Goal: Complete application form: Complete application form

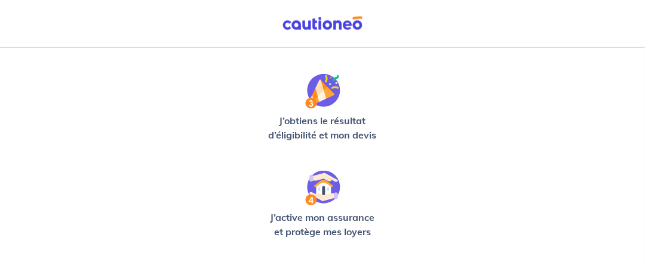
scroll to position [474, 0]
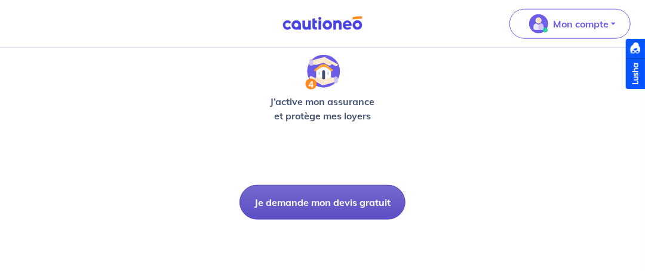
click at [322, 212] on button "Je demande mon devis gratuit" at bounding box center [322, 202] width 166 height 35
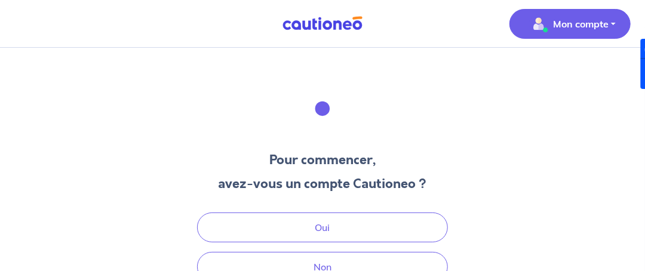
scroll to position [59, 0]
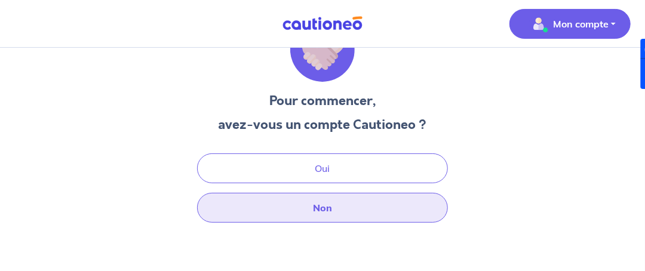
click at [329, 208] on button "Non" at bounding box center [322, 208] width 251 height 30
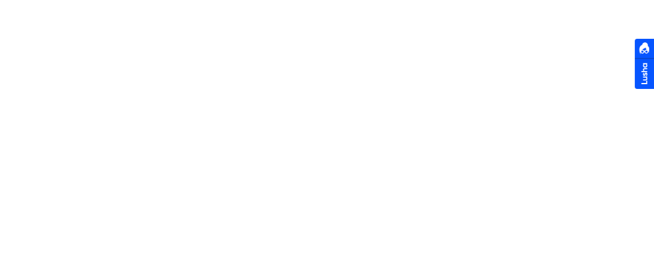
select select "FR"
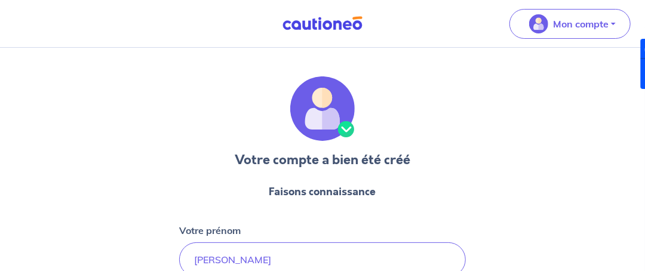
scroll to position [179, 0]
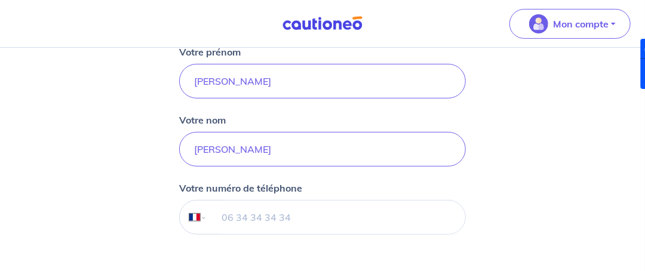
drag, startPoint x: 252, startPoint y: 235, endPoint x: 240, endPoint y: 216, distance: 23.0
click at [248, 232] on form "Faisons connaissance Votre prénom jean-daniel Votre nom MARICEL Votre numéro de…" at bounding box center [322, 159] width 287 height 326
click at [241, 216] on input "tel" at bounding box center [336, 217] width 258 height 33
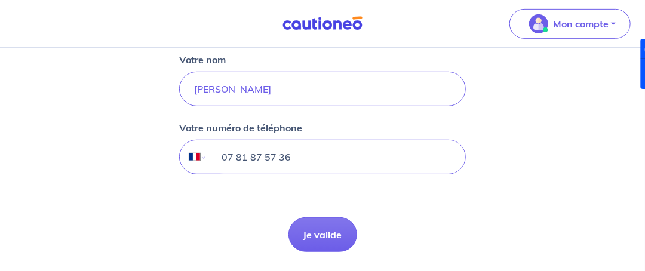
scroll to position [279, 0]
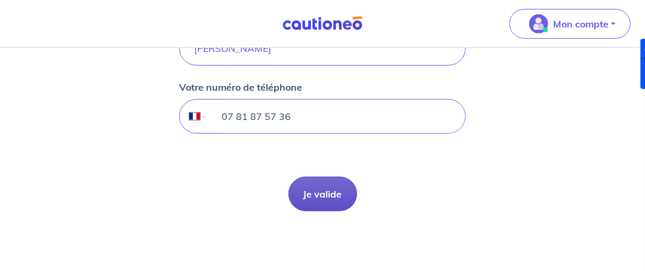
type input "07 81 87 57 36"
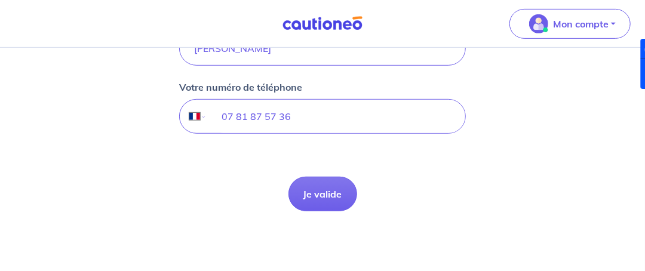
click at [306, 201] on button "Je valide" at bounding box center [322, 194] width 69 height 35
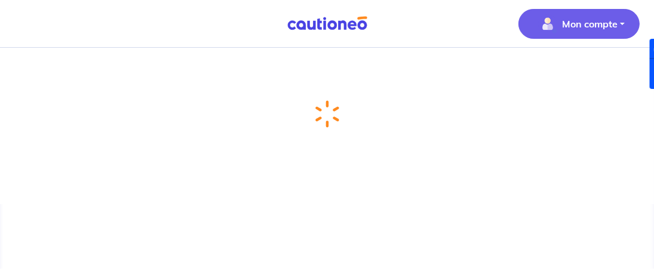
click at [576, 26] on p "Mon compte" at bounding box center [590, 24] width 56 height 14
click at [558, 76] on link "Mes informations" at bounding box center [567, 73] width 96 height 19
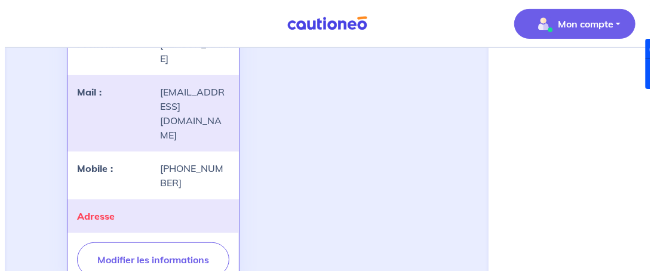
scroll to position [213, 0]
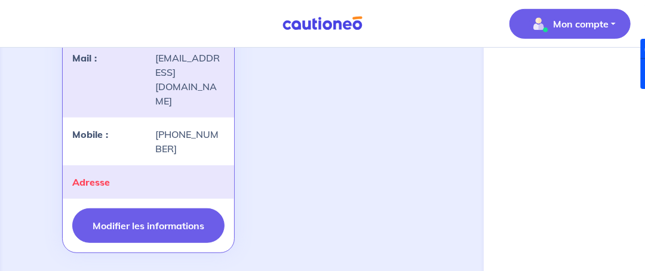
click at [157, 208] on button "Modifier les informations" at bounding box center [148, 225] width 152 height 35
select select "FR"
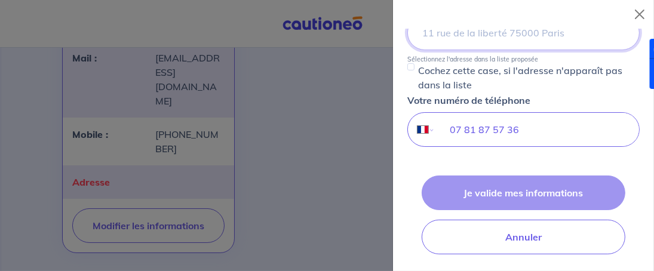
scroll to position [156, 0]
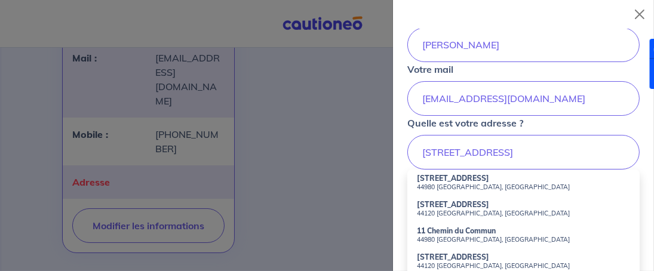
click at [457, 212] on small "44120 Vertou, France" at bounding box center [523, 213] width 213 height 8
type input "11 Rue du Commun, 44120 Vertou, France"
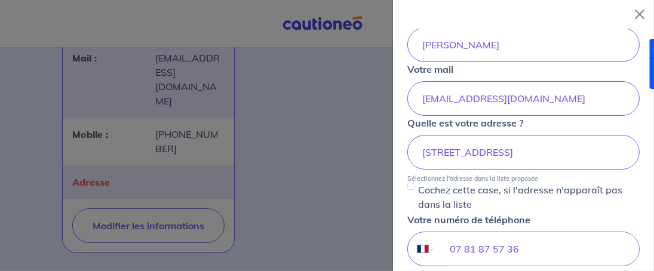
scroll to position [275, 0]
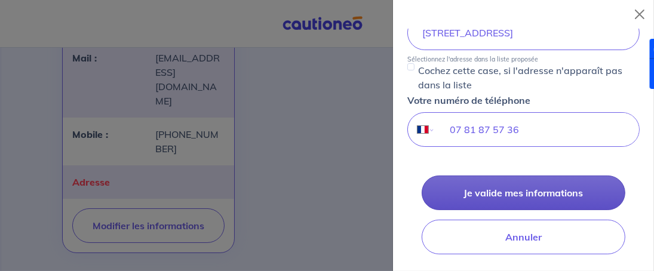
click at [530, 192] on button "Je valide mes informations" at bounding box center [524, 193] width 204 height 35
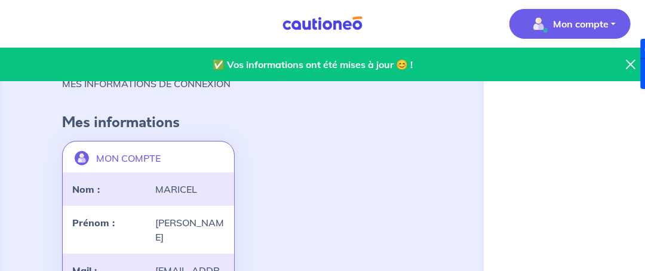
click at [601, 19] on p "Mon compte" at bounding box center [581, 24] width 56 height 14
click at [630, 63] on div at bounding box center [635, 64] width 19 height 50
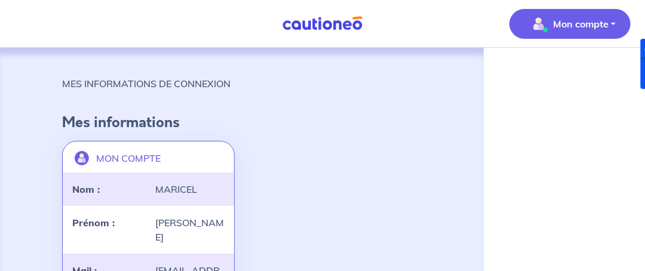
click at [320, 22] on img at bounding box center [323, 23] width 90 height 15
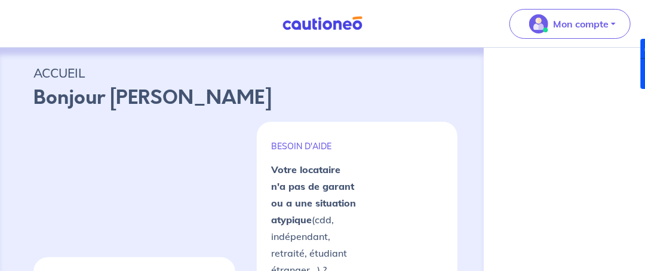
scroll to position [59, 0]
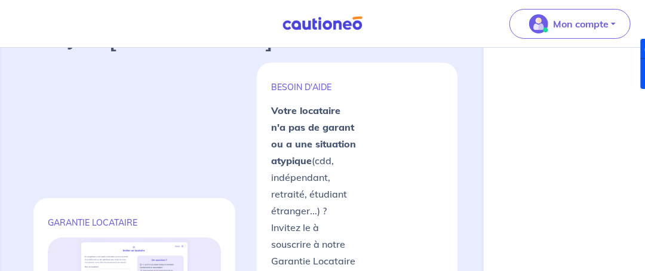
select select "FR"
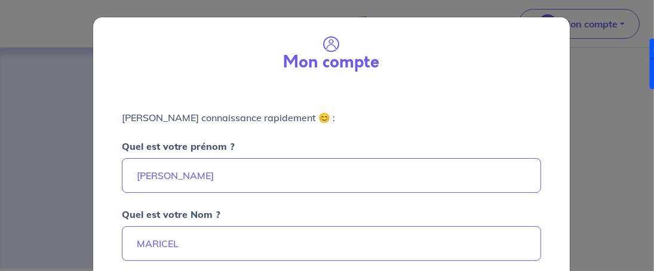
scroll to position [159, 0]
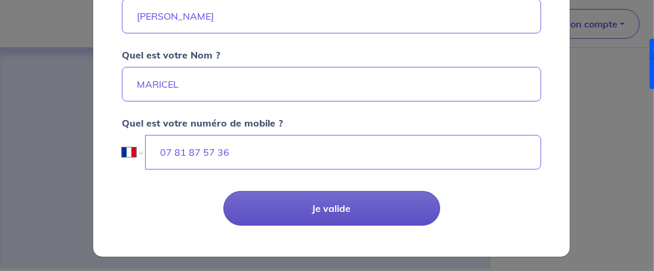
click at [333, 207] on button "Je valide" at bounding box center [331, 208] width 217 height 35
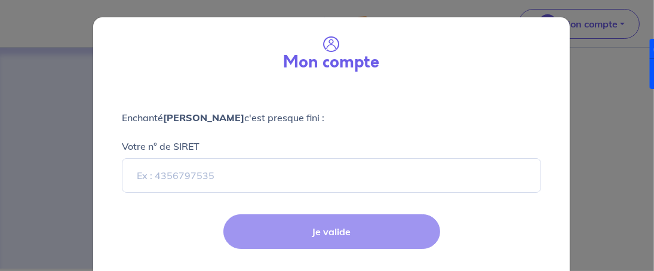
scroll to position [24, 0]
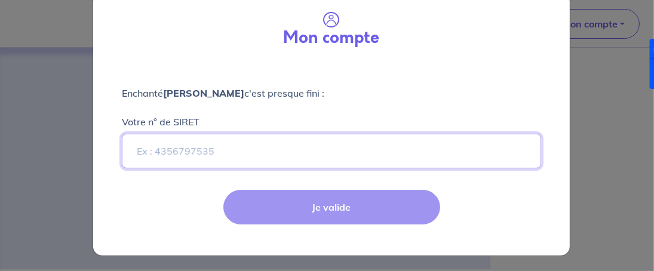
click at [220, 156] on input "Votre n° de SIRET" at bounding box center [331, 151] width 419 height 35
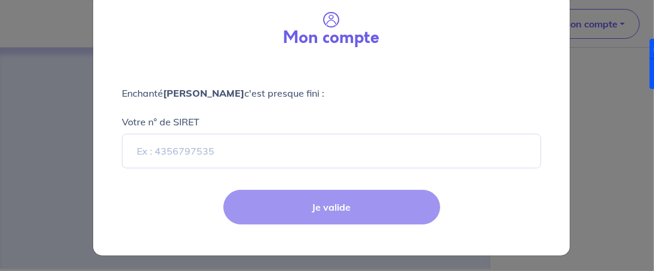
drag, startPoint x: 643, startPoint y: 184, endPoint x: 606, endPoint y: 168, distance: 40.2
click at [632, 177] on div "Mon compte Enchanté jean-daniel MARICEL c'est presque fini : Votre n° de SIRET …" at bounding box center [327, 135] width 654 height 271
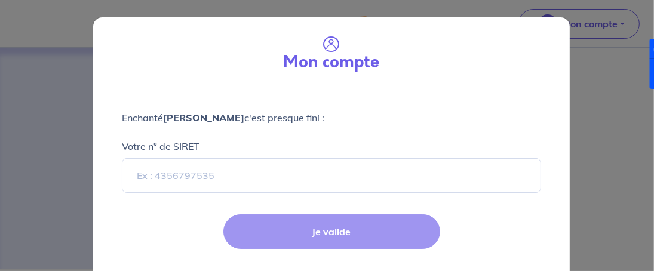
drag, startPoint x: 564, startPoint y: 158, endPoint x: 554, endPoint y: 161, distance: 11.2
click at [565, 158] on div "Enchanté jean-daniel MARICEL c'est presque fini : Votre n° de SIRET" at bounding box center [331, 145] width 477 height 116
drag, startPoint x: 305, startPoint y: 234, endPoint x: 311, endPoint y: 233, distance: 6.1
click at [306, 234] on div "Je valide" at bounding box center [331, 241] width 491 height 78
click at [330, 234] on div "Je valide" at bounding box center [331, 241] width 491 height 78
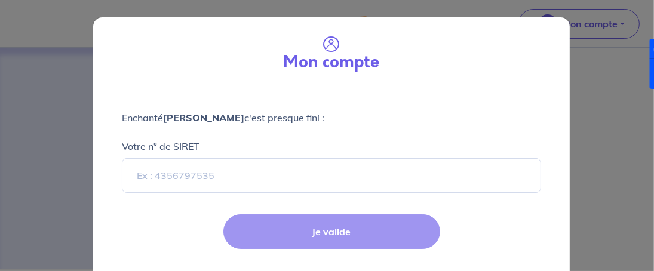
scroll to position [24, 0]
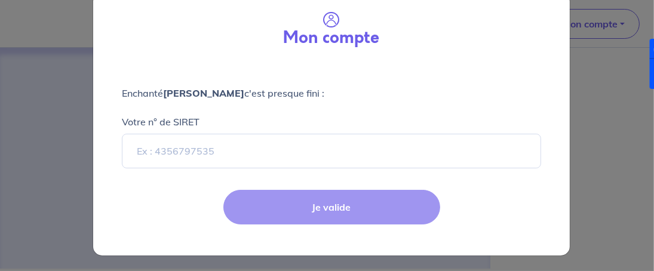
drag, startPoint x: 111, startPoint y: 97, endPoint x: 121, endPoint y: 97, distance: 9.6
click at [118, 97] on div "Enchanté jean-daniel MARICEL c'est presque fini : Votre n° de SIRET" at bounding box center [331, 120] width 477 height 116
select select "FR"
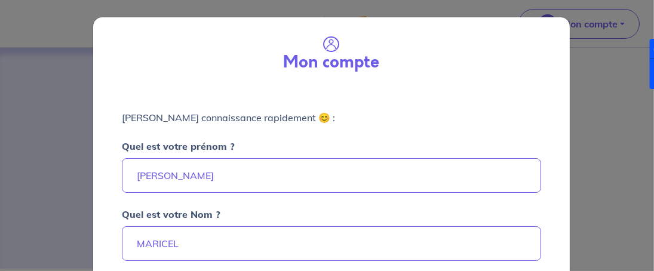
scroll to position [159, 0]
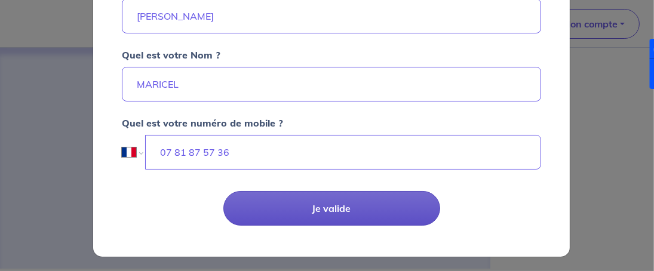
click at [374, 217] on button "Je valide" at bounding box center [331, 208] width 217 height 35
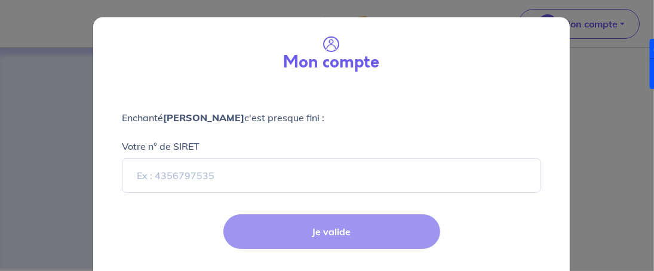
select select "FR"
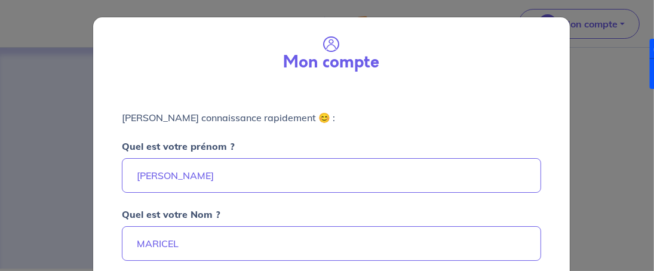
click at [13, 57] on div "Mon compte Faisons connaissance rapidement 😊 : Quel est votre prénom ? jean-dan…" at bounding box center [327, 135] width 654 height 271
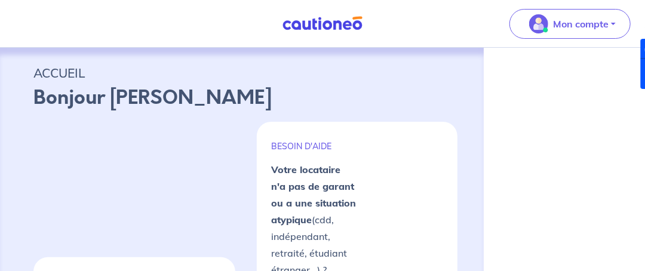
select select "FR"
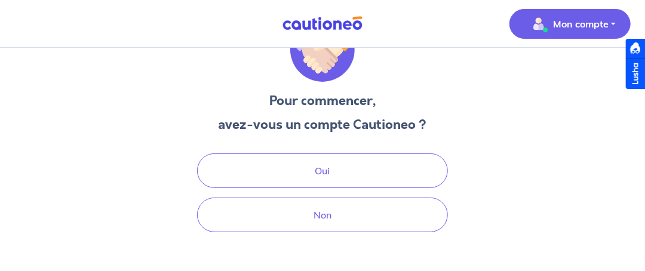
scroll to position [72, 0]
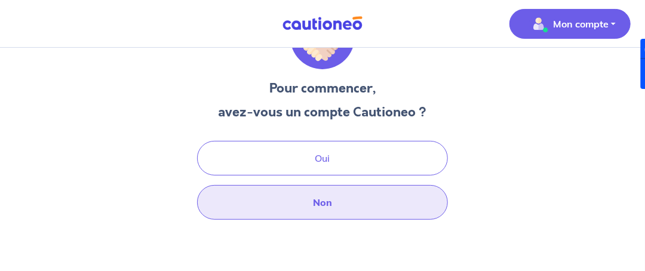
click at [311, 197] on button "Non" at bounding box center [322, 202] width 251 height 35
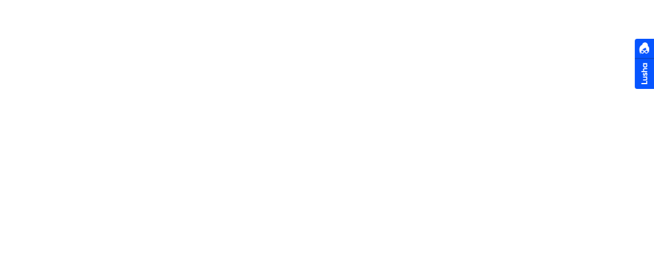
select select "FR"
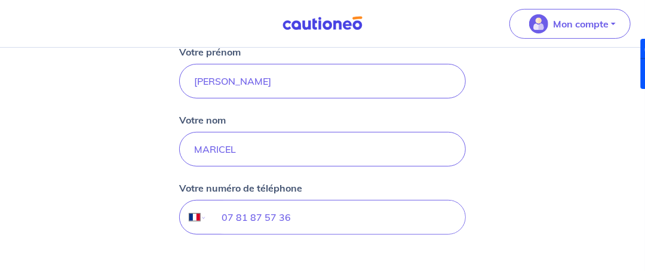
scroll to position [239, 0]
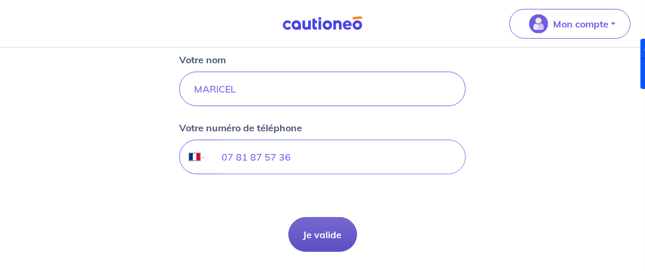
click at [328, 228] on button "Je valide" at bounding box center [322, 234] width 69 height 35
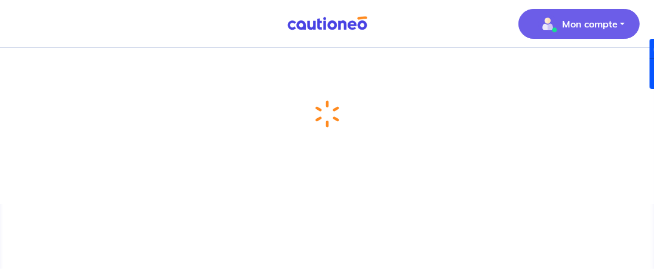
click at [625, 27] on button "Mon compte" at bounding box center [578, 24] width 121 height 30
click at [567, 70] on link "Mes informations" at bounding box center [567, 73] width 96 height 19
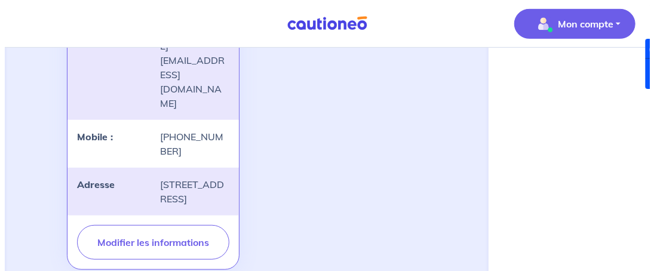
scroll to position [241, 0]
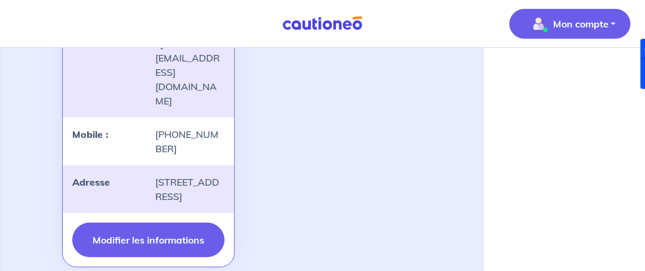
click at [156, 223] on button "Modifier les informations" at bounding box center [148, 240] width 152 height 35
select select "FR"
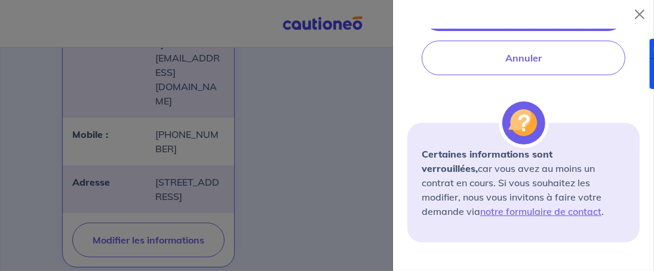
scroll to position [517, 0]
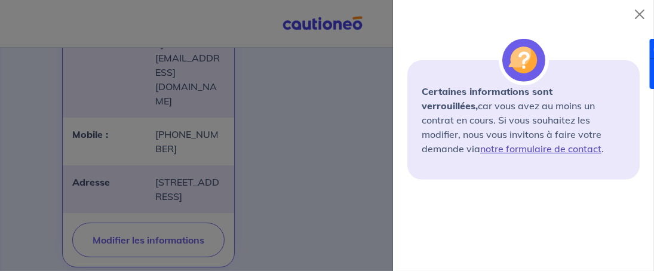
click at [583, 143] on link "notre formulaire de contact" at bounding box center [540, 149] width 121 height 12
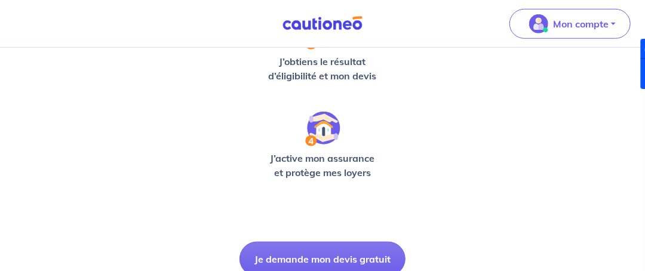
scroll to position [474, 0]
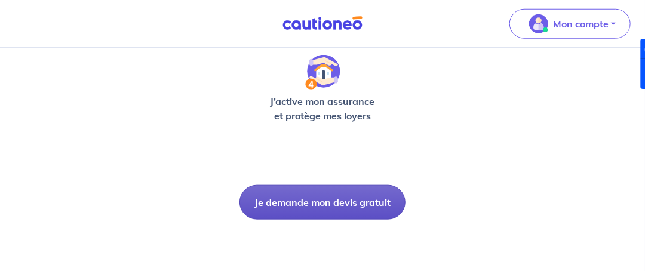
click at [337, 205] on button "Je demande mon devis gratuit" at bounding box center [322, 202] width 166 height 35
click at [325, 200] on button "Je demande mon devis gratuit" at bounding box center [322, 202] width 166 height 35
click at [324, 202] on button "Je demande mon devis gratuit" at bounding box center [322, 202] width 166 height 35
click at [324, 204] on button "Je demande mon devis gratuit" at bounding box center [322, 202] width 166 height 35
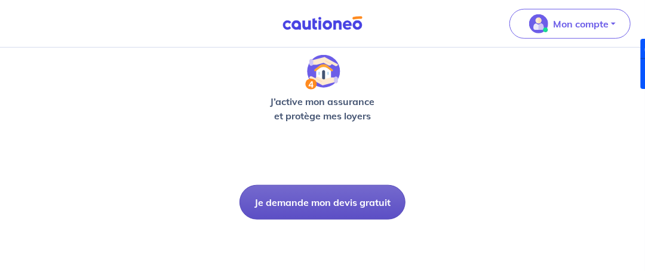
click at [324, 204] on button "Je demande mon devis gratuit" at bounding box center [322, 202] width 166 height 35
click at [326, 204] on button "Je demande mon devis gratuit" at bounding box center [322, 202] width 166 height 35
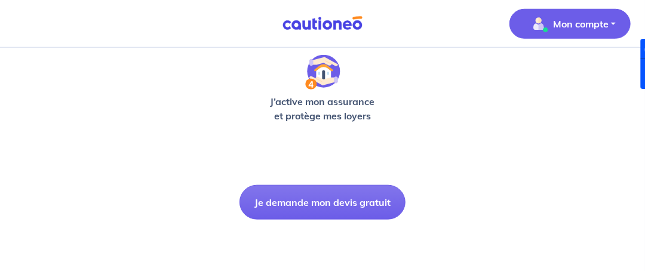
click at [558, 11] on button "Mon compte" at bounding box center [569, 24] width 121 height 30
click at [549, 75] on link "Mes informations" at bounding box center [558, 73] width 96 height 19
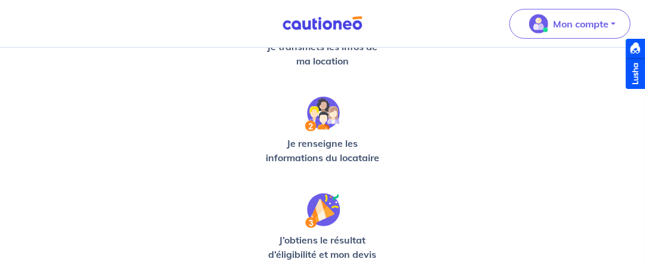
scroll to position [474, 0]
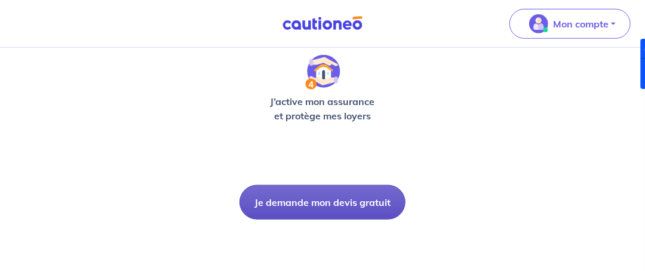
click at [316, 201] on button "Je demande mon devis gratuit" at bounding box center [322, 202] width 166 height 35
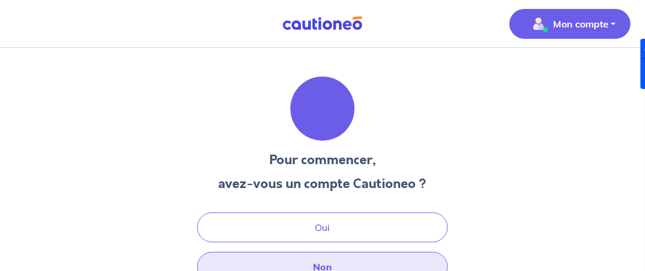
scroll to position [62, 0]
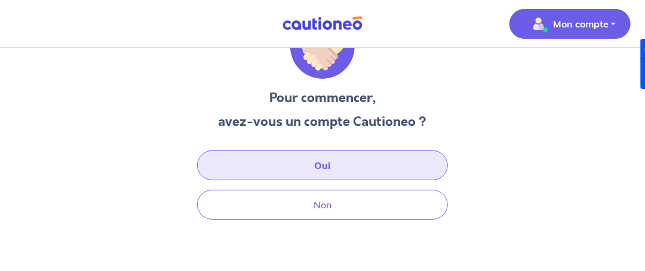
click at [325, 168] on button "Oui" at bounding box center [322, 165] width 251 height 30
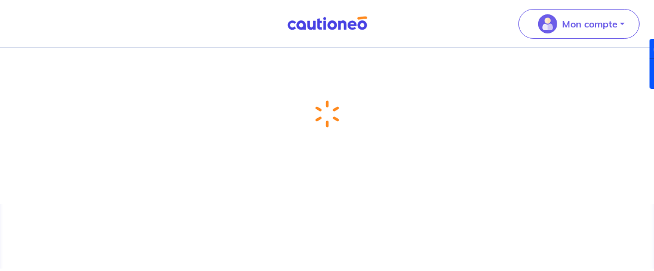
click at [303, 24] on img at bounding box center [327, 23] width 90 height 15
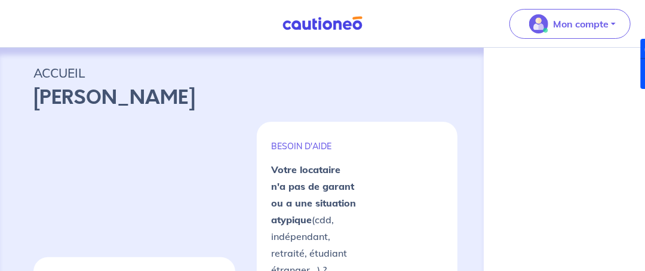
scroll to position [59, 0]
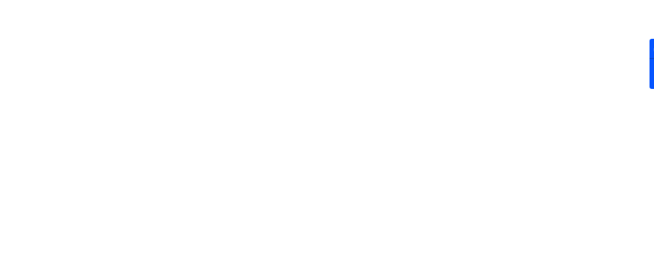
select select "FR"
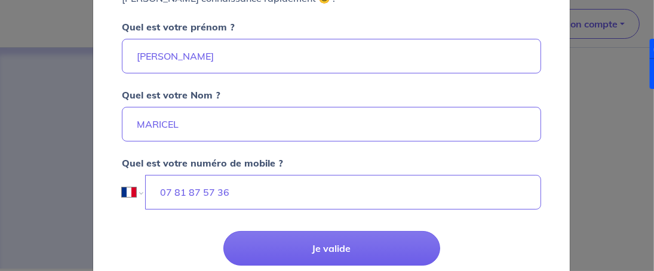
scroll to position [159, 0]
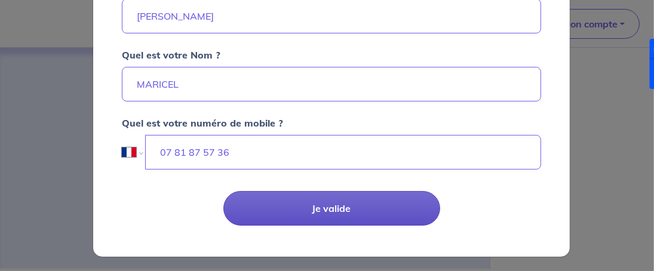
click at [332, 210] on button "Je valide" at bounding box center [331, 208] width 217 height 35
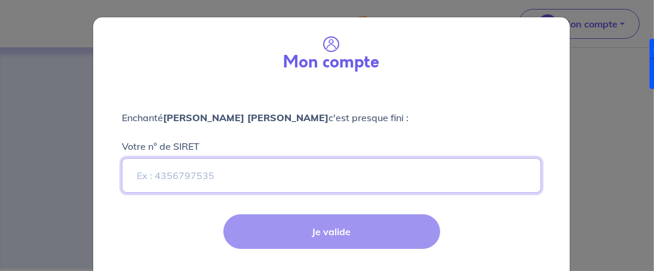
drag, startPoint x: 137, startPoint y: 176, endPoint x: 255, endPoint y: 173, distance: 118.3
click at [254, 173] on input "Votre n° de SIRET" at bounding box center [331, 175] width 419 height 35
